Goal: Information Seeking & Learning: Learn about a topic

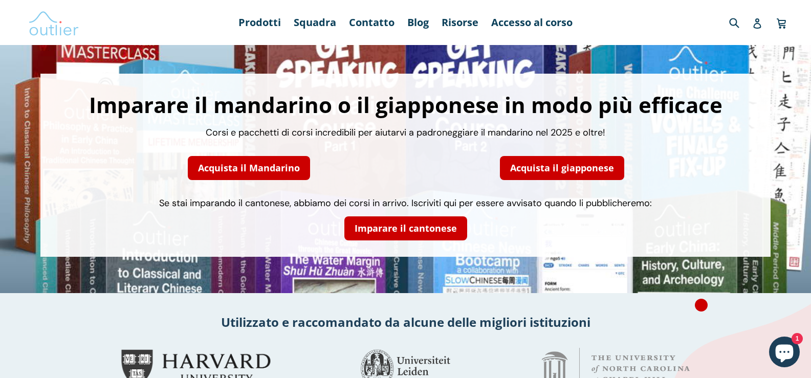
click at [46, 20] on img at bounding box center [53, 23] width 51 height 30
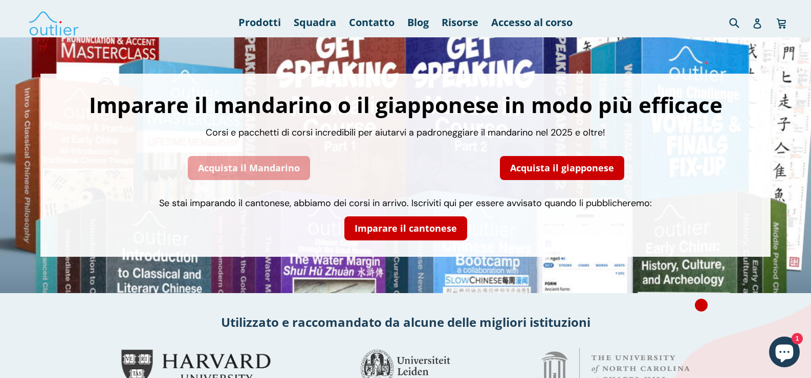
click at [237, 164] on link "Acquista il Mandarino" at bounding box center [249, 168] width 122 height 24
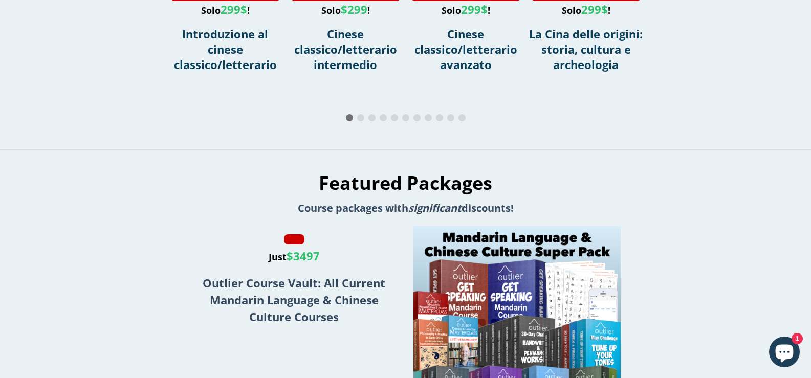
scroll to position [1688, 0]
